Goal: Information Seeking & Learning: Understand process/instructions

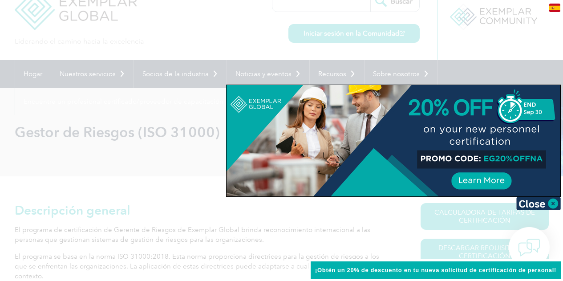
scroll to position [8, 0]
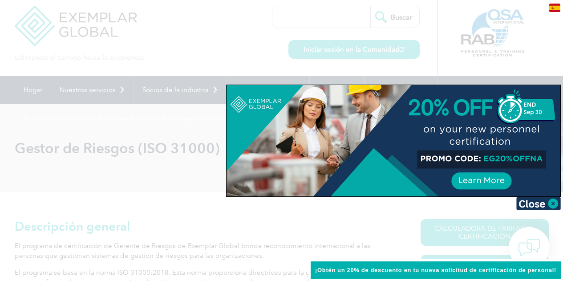
click at [537, 46] on div at bounding box center [281, 140] width 563 height 281
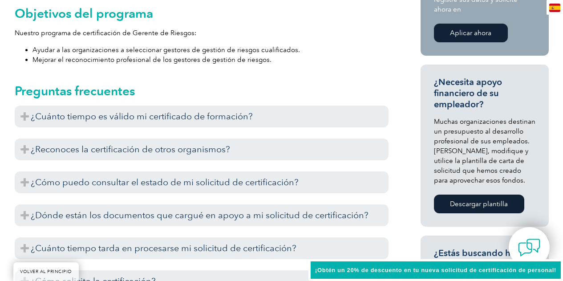
scroll to position [452, 0]
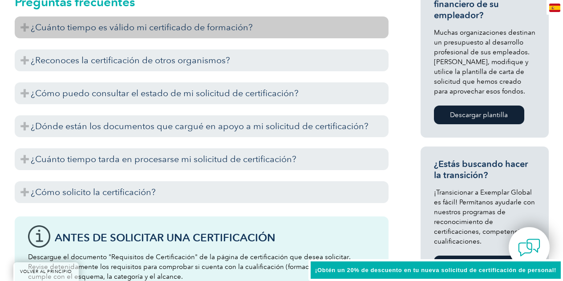
click at [210, 22] on font "¿Cuánto tiempo es válido mi certificado de formación?" at bounding box center [142, 27] width 222 height 11
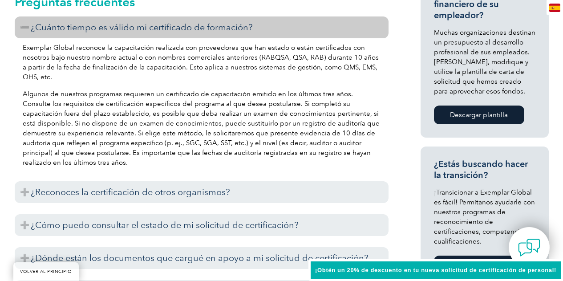
click at [210, 22] on font "¿Cuánto tiempo es válido mi certificado de formación?" at bounding box center [142, 27] width 222 height 11
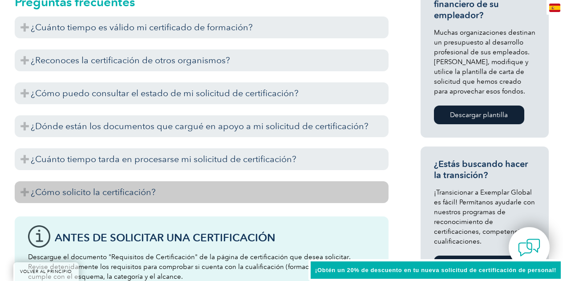
click at [136, 186] on font "¿Cómo solicito la certificación?" at bounding box center [93, 191] width 125 height 11
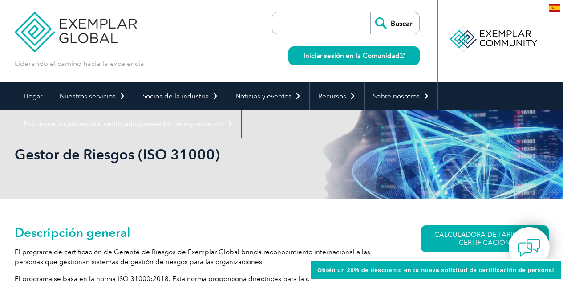
scroll to position [0, 0]
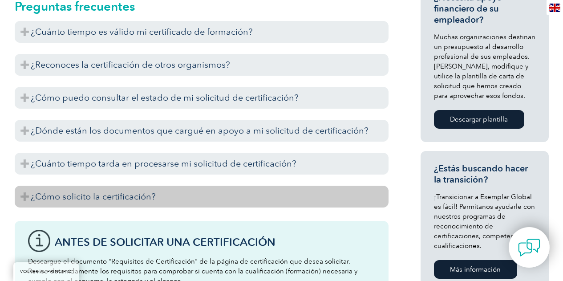
scroll to position [452, 0]
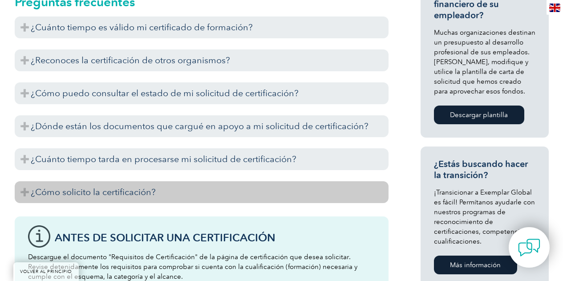
click at [354, 181] on h3 "¿Cómo solicito la certificación?" at bounding box center [202, 192] width 374 height 22
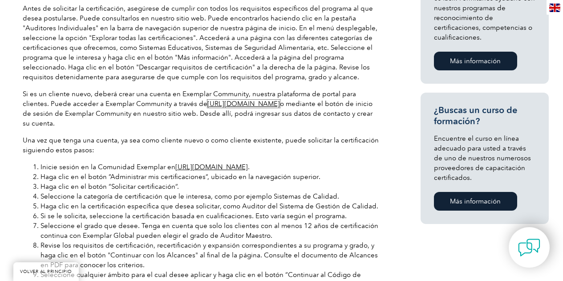
scroll to position [586, 0]
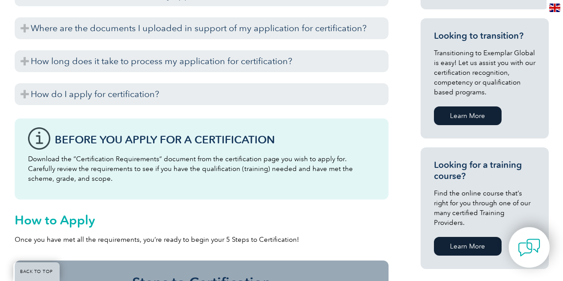
scroll to position [534, 0]
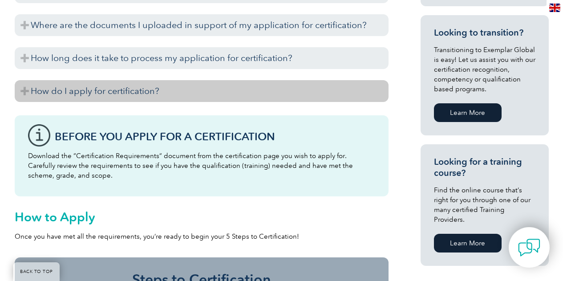
click at [161, 93] on h3 "How do I apply for certification?" at bounding box center [202, 91] width 374 height 22
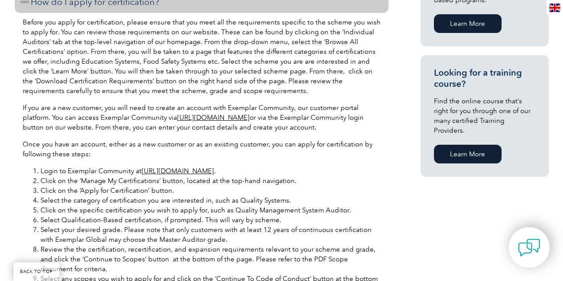
scroll to position [633, 0]
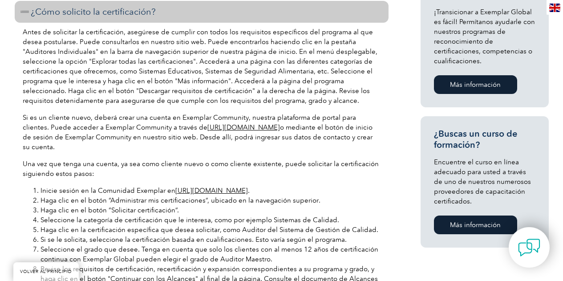
drag, startPoint x: 176, startPoint y: 117, endPoint x: 297, endPoint y: 119, distance: 120.6
click at [297, 119] on p "Si es un cliente nuevo, deberá crear una cuenta en Exemplar Community, nuestra …" at bounding box center [202, 132] width 358 height 39
copy font "https://community.exemplarglobal.org/"
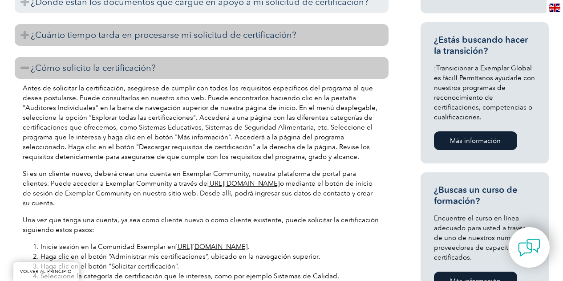
scroll to position [499, 0]
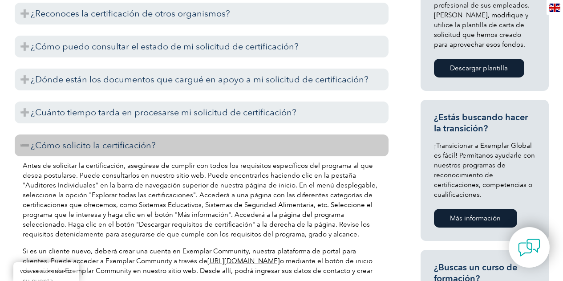
click at [23, 247] on font "Si es un cliente nuevo, deberá crear una cuenta en Exemplar Community, nuestra …" at bounding box center [189, 256] width 333 height 18
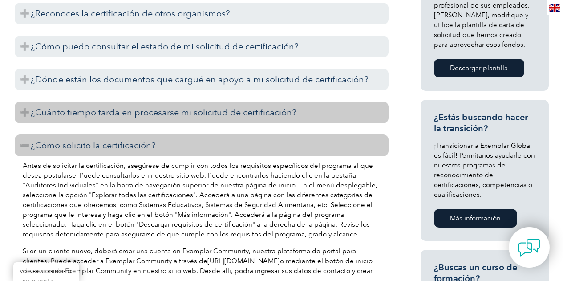
click at [140, 107] on font "¿Cuánto tiempo tarda en procesarse mi solicitud de certificación?" at bounding box center [164, 112] width 266 height 11
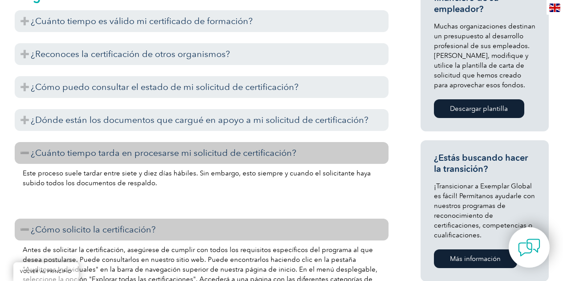
scroll to position [455, 0]
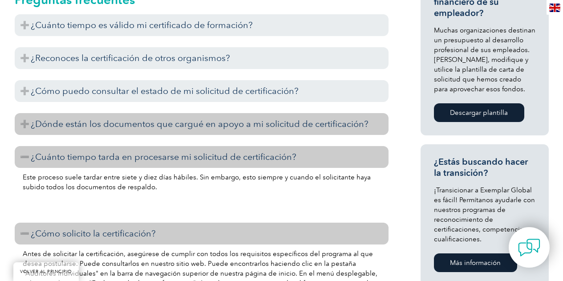
click at [85, 118] on font "¿Dónde están los documentos que cargué en apoyo a mi solicitud de certificación?" at bounding box center [200, 123] width 338 height 11
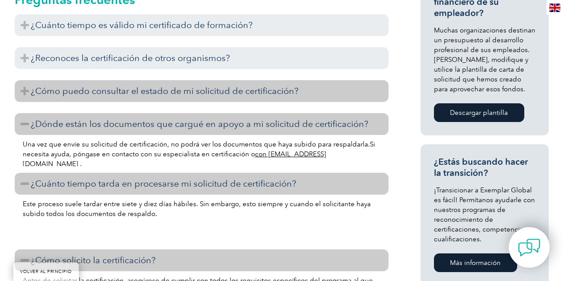
click at [115, 85] on font "¿Cómo puedo consultar el estado de mi solicitud de certificación?" at bounding box center [165, 90] width 268 height 11
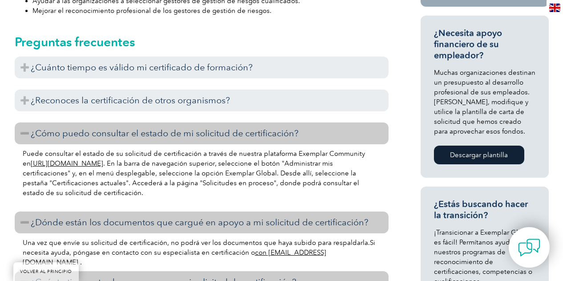
scroll to position [410, 0]
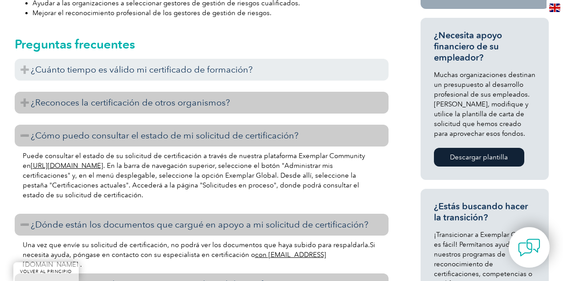
click at [117, 97] on font "¿Reconoces la certificación de otros organismos?" at bounding box center [130, 102] width 199 height 11
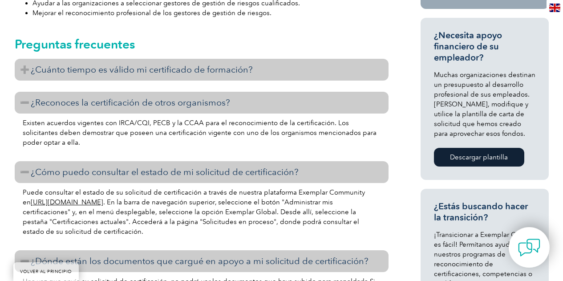
click at [158, 64] on font "¿Cuánto tiempo es válido mi certificado de formación?" at bounding box center [142, 69] width 222 height 11
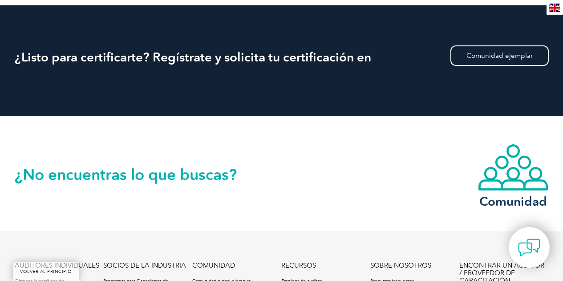
scroll to position [1725, 0]
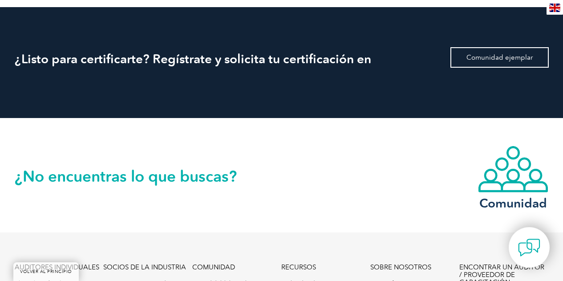
click at [511, 53] on font "Comunidad ejemplar" at bounding box center [499, 57] width 66 height 8
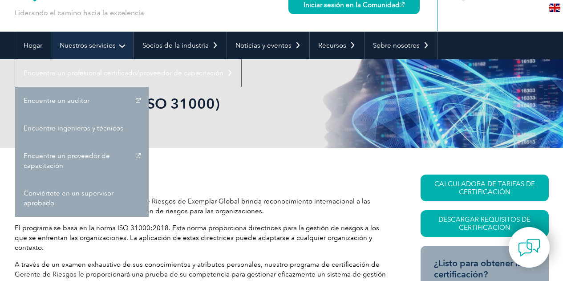
scroll to position [53, 0]
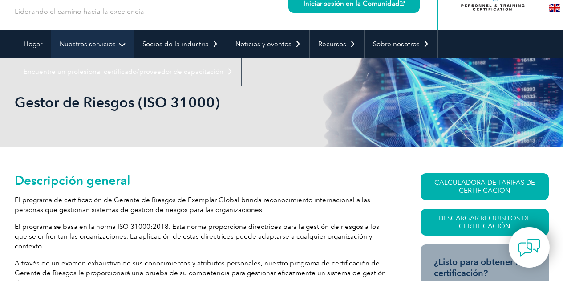
click at [113, 47] on font "Nuestros servicios" at bounding box center [88, 44] width 56 height 8
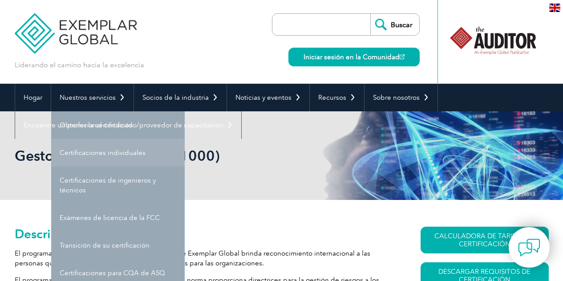
click at [138, 150] on font "Gestor de Riesgos (ISO 31000)" at bounding box center [117, 155] width 205 height 17
